Goal: Task Accomplishment & Management: Use online tool/utility

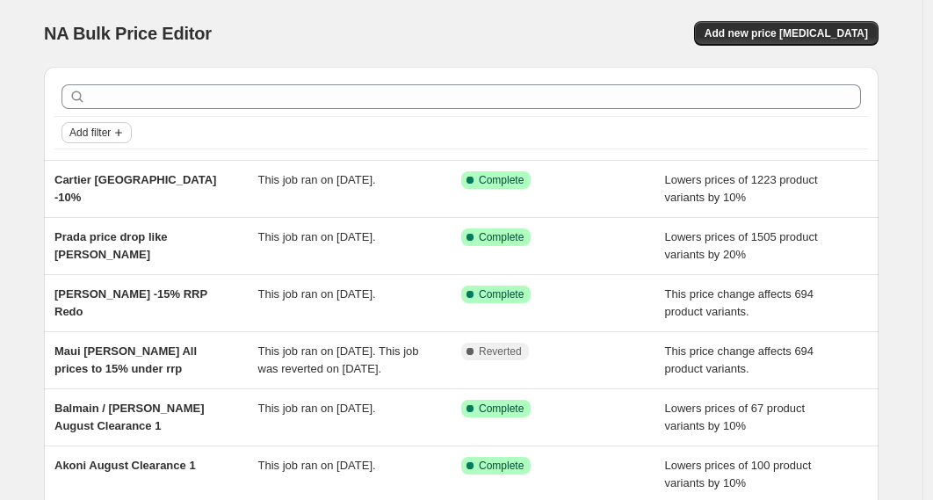
click at [111, 129] on span "Add filter" at bounding box center [89, 133] width 41 height 14
click at [100, 167] on span "Job status" at bounding box center [102, 167] width 52 height 13
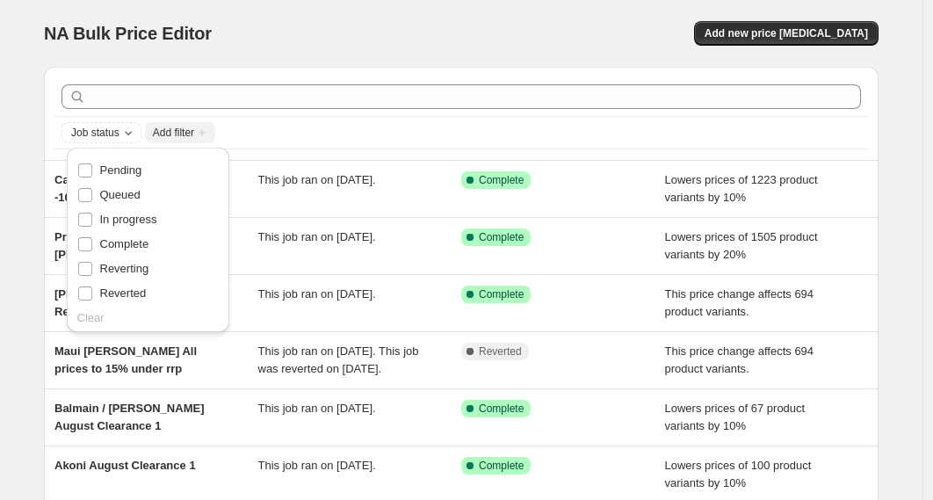
click at [33, 147] on div "NA Bulk Price Editor. This page is ready NA Bulk Price Editor Add new price [ME…" at bounding box center [461, 452] width 877 height 905
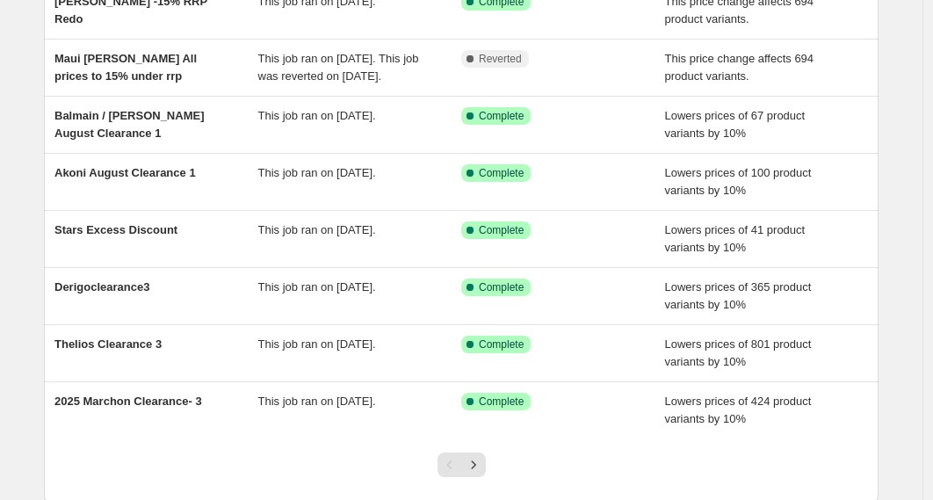
scroll to position [423, 0]
